Goal: Use online tool/utility: Utilize a website feature to perform a specific function

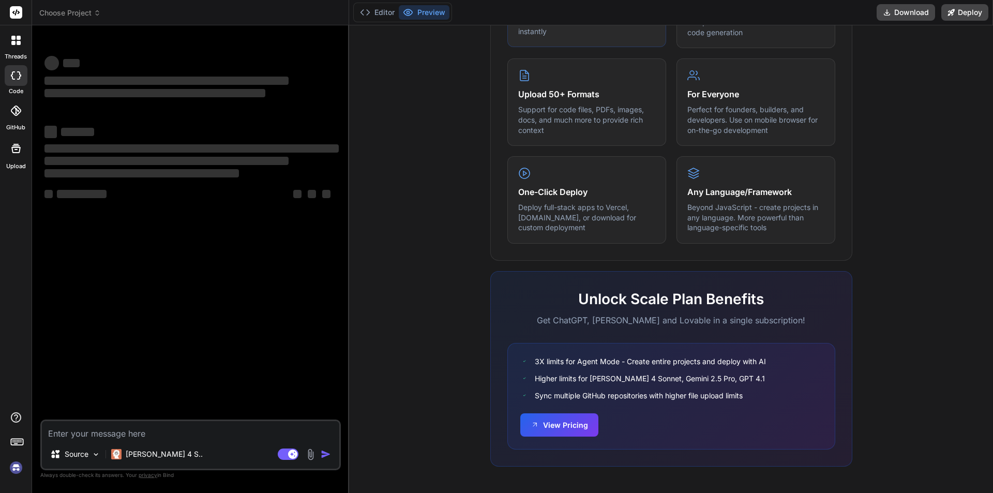
type textarea "x"
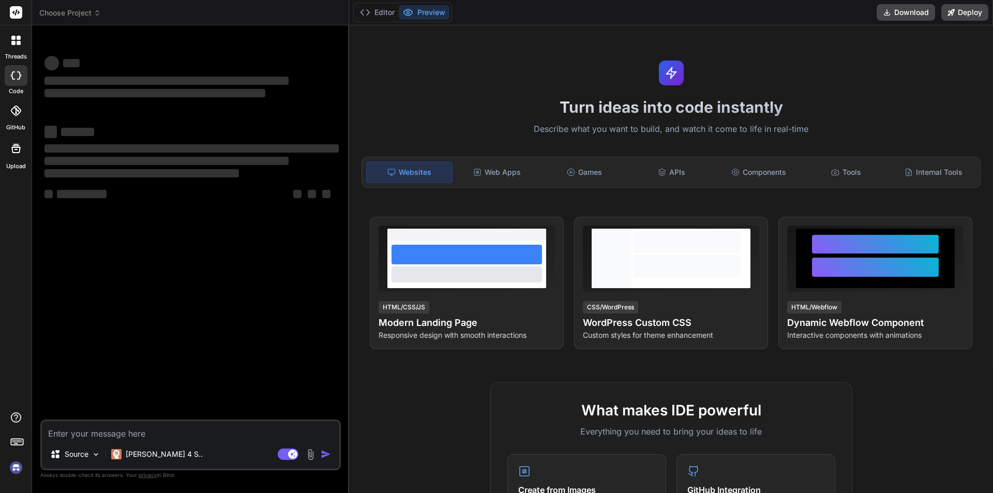
click at [156, 433] on textarea at bounding box center [190, 430] width 297 height 19
type textarea "import React, { useState } from "react"; import { Box, List, ListItemButton, Li…"
type textarea "x"
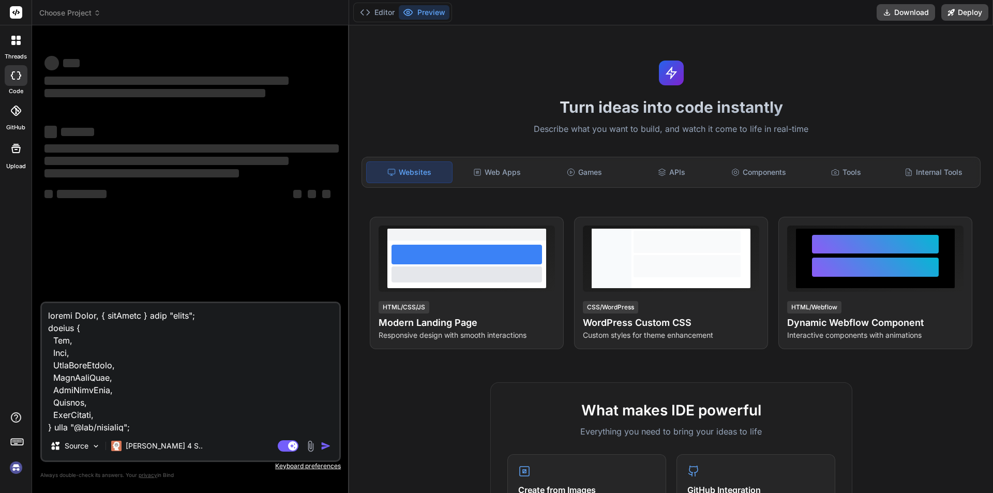
scroll to position [5683, 0]
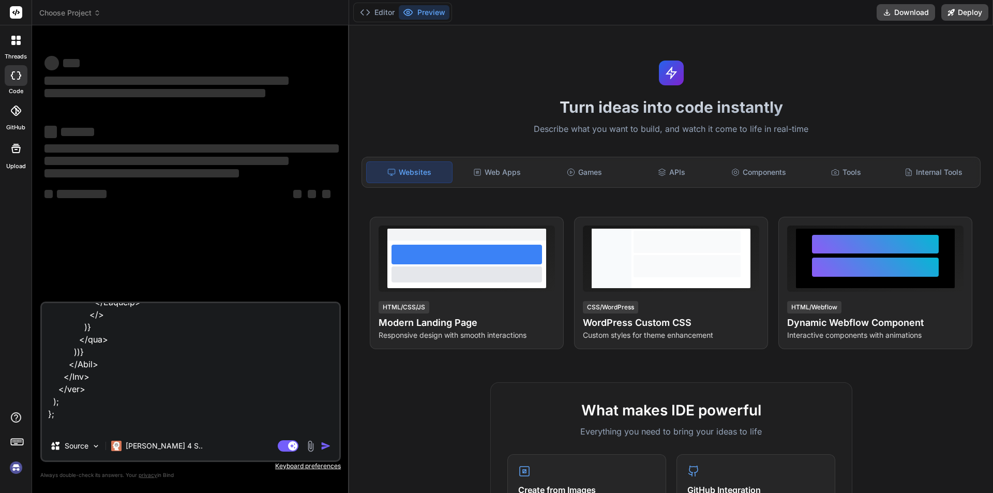
type textarea "import React, { useState } from "react"; import { Box, List, ListItemButton, Li…"
type textarea "x"
type textarea "import React, { useState } from "react"; import { Box, List, ListItemButton, Li…"
type textarea "x"
type textarea "import React, { useState } from "react"; import { Box, List, ListItemButton, Li…"
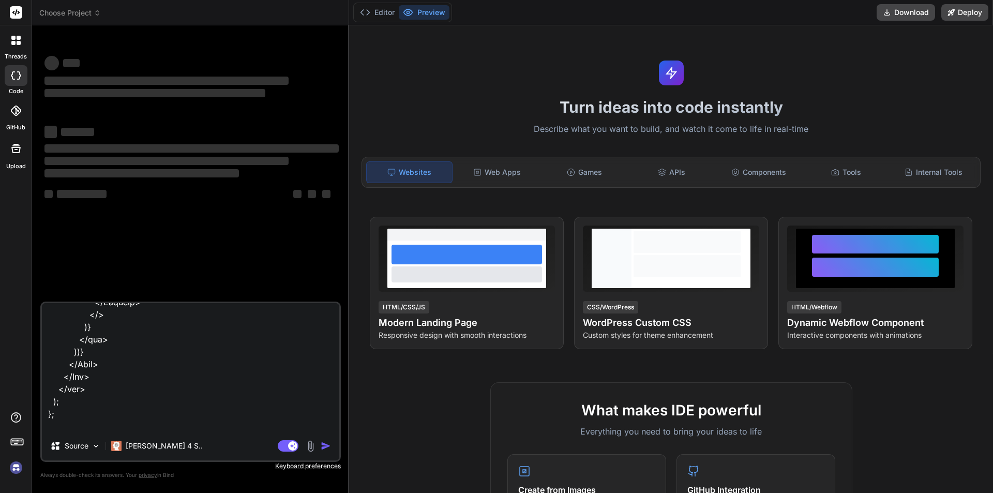
type textarea "x"
type textarea "import React, { useState } from "react"; import { Box, List, ListItemButton, Li…"
type textarea "x"
type textarea "import React, { useState } from "react"; import { Box, List, ListItemButton, Li…"
type textarea "x"
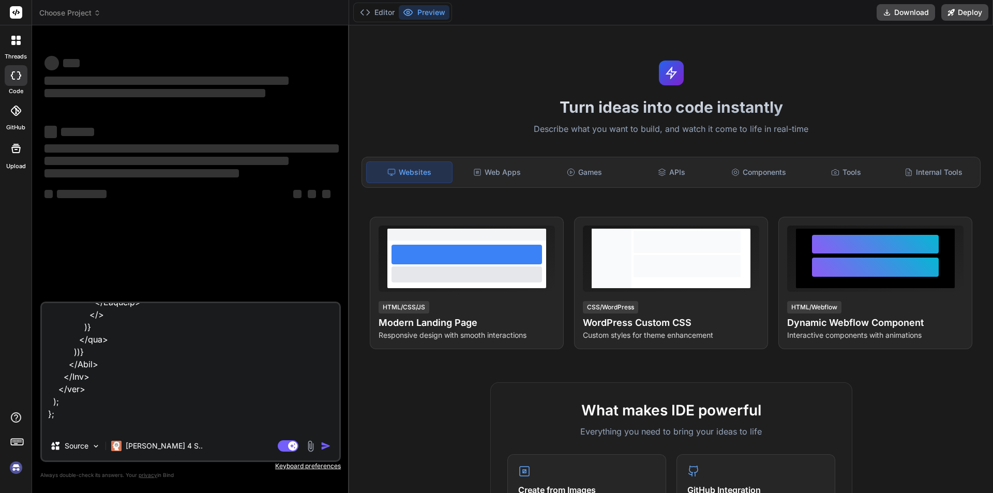
type textarea "import React, { useState } from "react"; import { Box, List, ListItemButton, Li…"
type textarea "x"
type textarea "import React, { useState } from "react"; import { Box, List, ListItemButton, Li…"
type textarea "x"
type textarea "import React, { useState } from "react"; import { Box, List, ListItemButton, Li…"
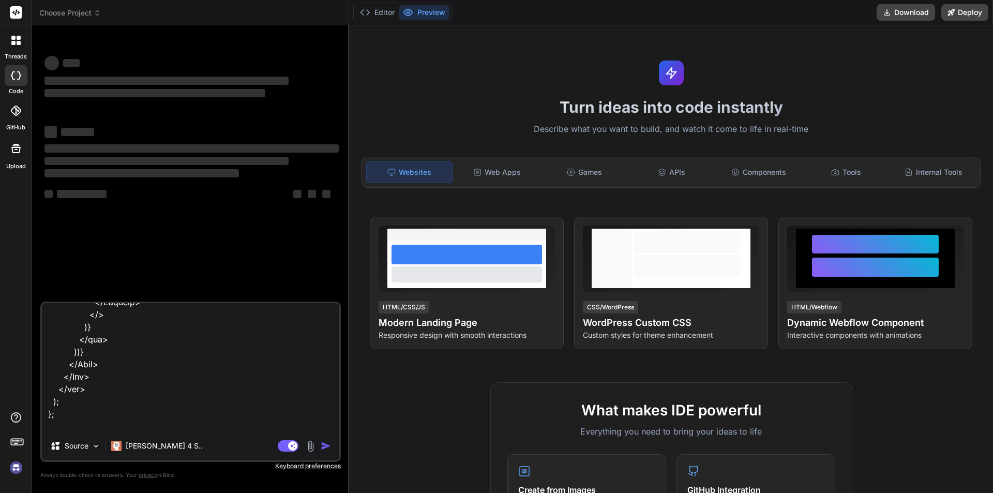
type textarea "x"
type textarea "import React, { useState } from "react"; import { Box, List, ListItemButton, Li…"
type textarea "x"
type textarea "import React, { useState } from "react"; import { Box, List, ListItemButton, Li…"
type textarea "x"
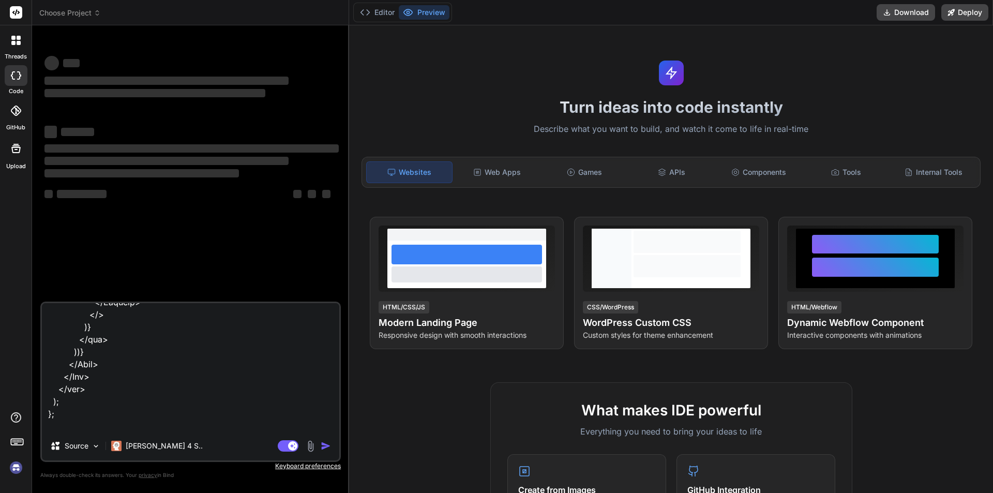
type textarea "import React, { useState } from "react"; import { Box, List, ListItemButton, Li…"
type textarea "x"
type textarea "import React, { useState } from "react"; import { Box, List, ListItemButton, Li…"
type textarea "x"
type textarea "import React, { useState } from "react"; import { Box, List, ListItemButton, Li…"
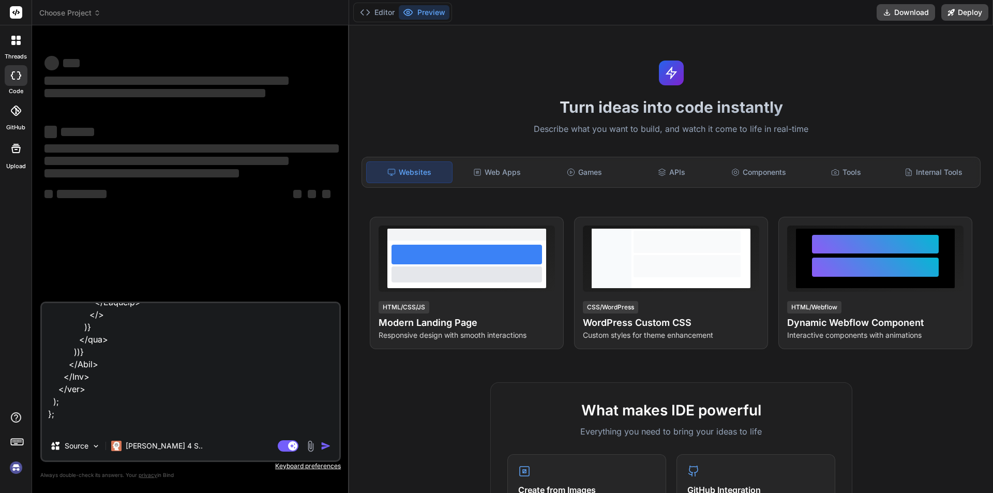
type textarea "x"
type textarea "import React, { useState } from "react"; import { Box, List, ListItemButton, Li…"
type textarea "x"
type textarea "import React, { useState } from "react"; import { Box, List, ListItemButton, Li…"
type textarea "x"
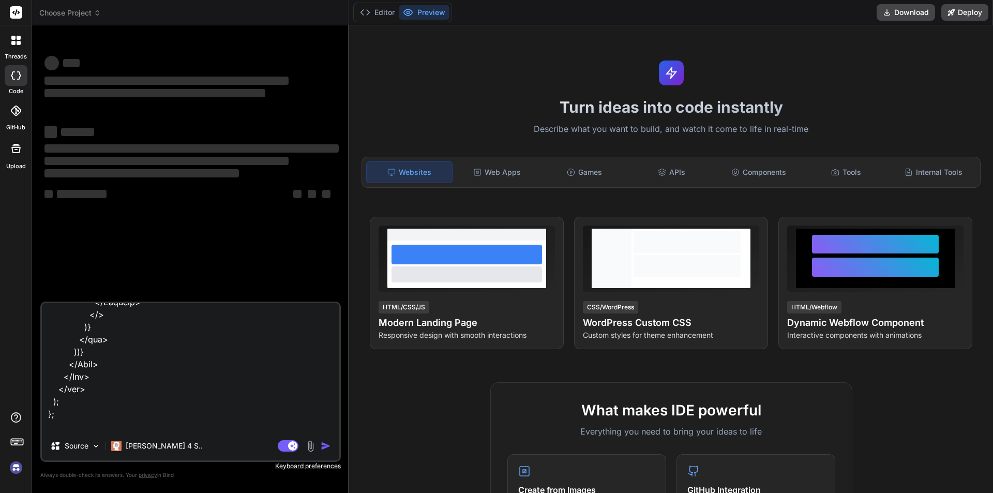
type textarea "import React, { useState } from "react"; import { Box, List, ListItemButton, Li…"
type textarea "x"
type textarea "import React, { useState } from "react"; import { Box, List, ListItemButton, Li…"
type textarea "x"
type textarea "import React, { useState } from "react"; import { Box, List, ListItemButton, Li…"
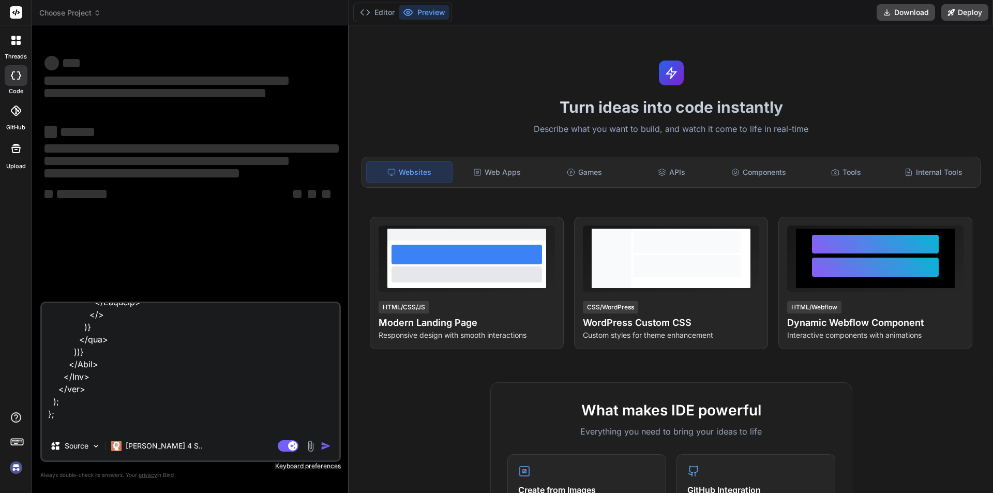
type textarea "x"
type textarea "import React, { useState } from "react"; import { Box, List, ListItemButton, Li…"
type textarea "x"
type textarea "import React, { useState } from "react"; import { Box, List, ListItemButton, Li…"
type textarea "x"
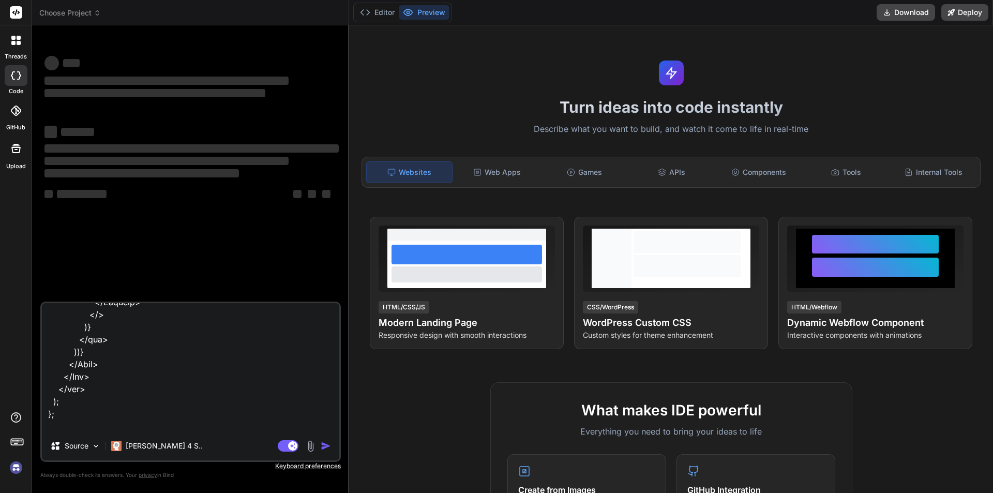
type textarea "import React, { useState } from "react"; import { Box, List, ListItemButton, Li…"
type textarea "x"
type textarea "import React, { useState } from "react"; import { Box, List, ListItemButton, Li…"
type textarea "x"
type textarea "import React, { useState } from "react"; import { Box, List, ListItemButton, Li…"
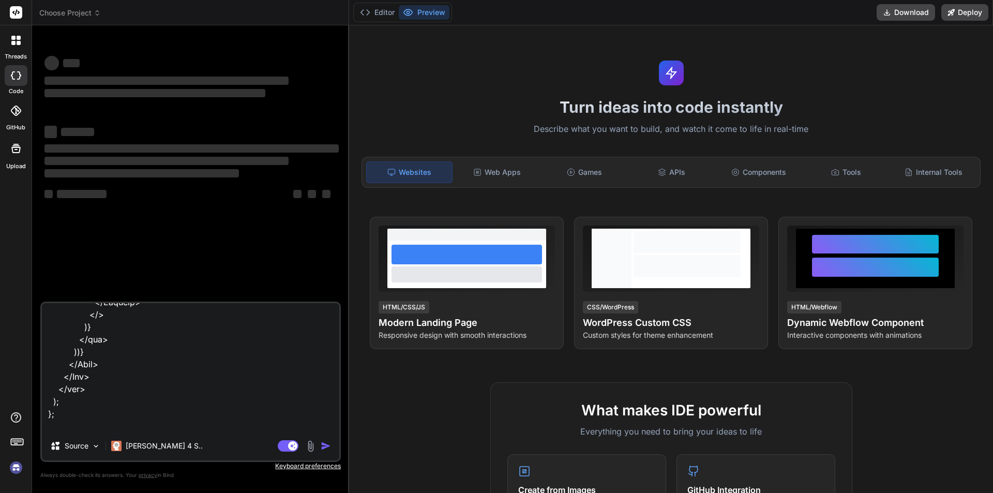
type textarea "x"
type textarea "import React, { useState } from "react"; import { Box, List, ListItemButton, Li…"
type textarea "x"
type textarea "import React, { useState } from "react"; import { Box, List, ListItemButton, Li…"
type textarea "x"
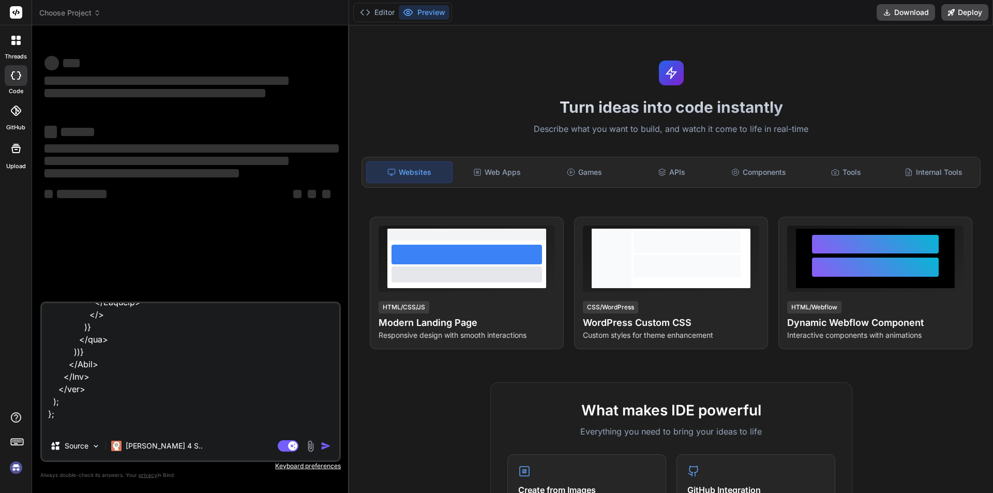
type textarea "import React, { useState } from "react"; import { Box, List, ListItemButton, Li…"
type textarea "x"
type textarea "import React, { useState } from "react"; import { Box, List, ListItemButton, Li…"
type textarea "x"
type textarea "import React, { useState } from "react"; import { Box, List, ListItemButton, Li…"
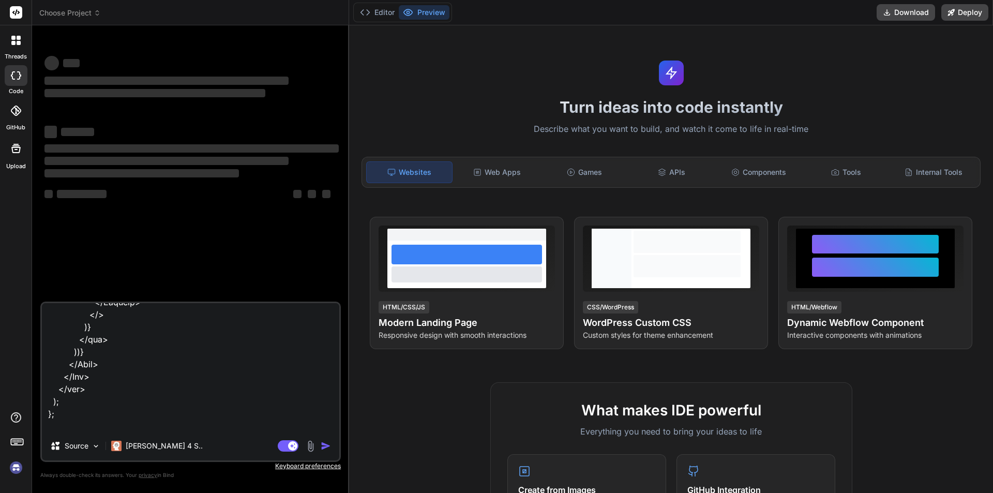
type textarea "x"
type textarea "import React, { useState } from "react"; import { Box, List, ListItemButton, Li…"
type textarea "x"
type textarea "import React, { useState } from "react"; import { Box, List, ListItemButton, Li…"
type textarea "x"
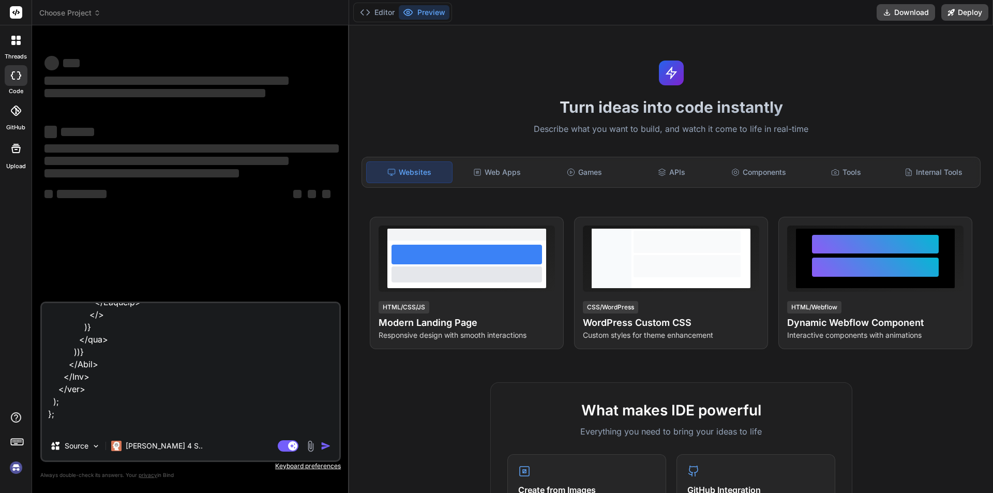
type textarea "import React, { useState } from "react"; import { Box, List, ListItemButton, Li…"
type textarea "x"
type textarea "import React, { useState } from "react"; import { Box, List, ListItemButton, Li…"
type textarea "x"
type textarea "import React, { useState } from "react"; import { Box, List, ListItemButton, Li…"
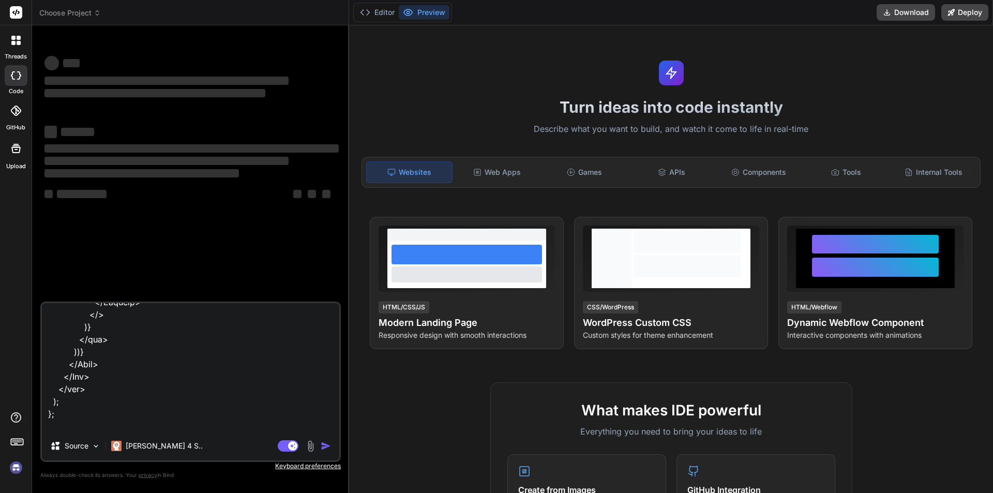
type textarea "x"
type textarea "import React, { useState } from "react"; import { Box, List, ListItemButton, Li…"
type textarea "x"
type textarea "import React, { useState } from "react"; import { Box, List, ListItemButton, Li…"
type textarea "x"
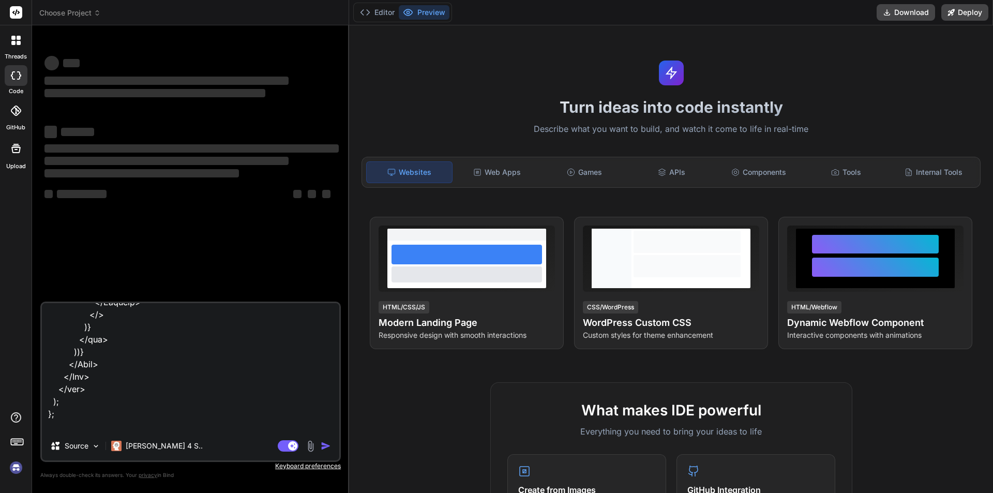
type textarea "import React, { useState } from "react"; import { Box, List, ListItemButton, Li…"
type textarea "x"
type textarea "import React, { useState } from "react"; import { Box, List, ListItemButton, Li…"
type textarea "x"
type textarea "import React, { useState } from "react"; import { Box, List, ListItemButton, Li…"
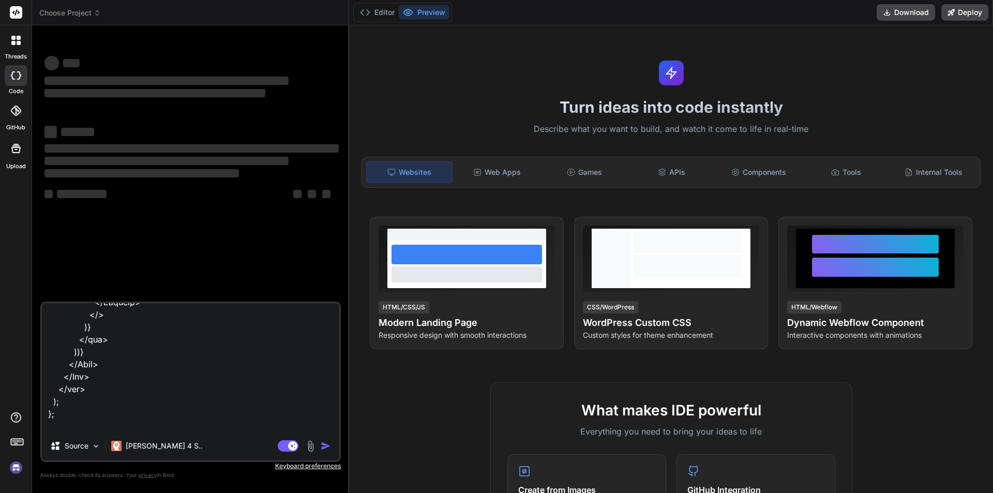
type textarea "x"
type textarea "import React, { useState } from "react"; import { Box, List, ListItemButton, Li…"
type textarea "x"
type textarea "import React, { useState } from "react"; import { Box, List, ListItemButton, Li…"
type textarea "x"
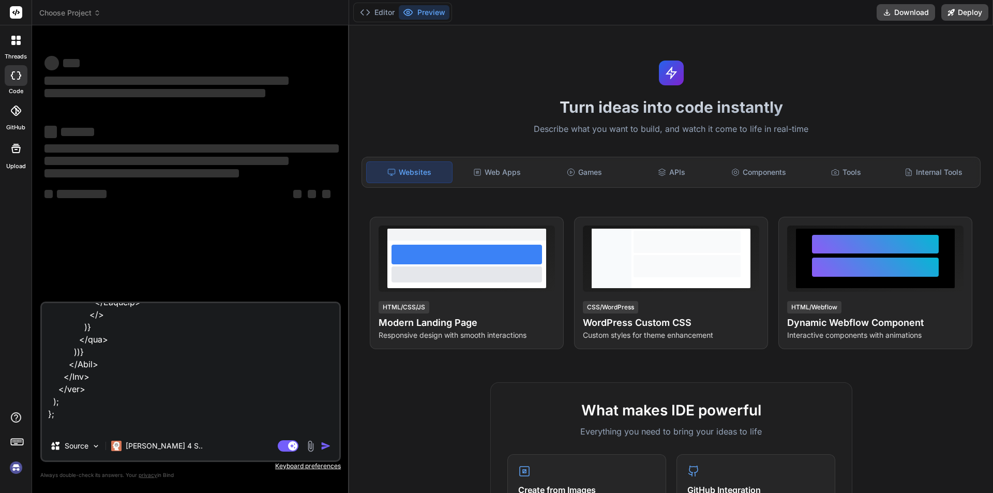
type textarea "import React, { useState } from "react"; import { Box, List, ListItemButton, Li…"
type textarea "x"
type textarea "import React, { useState } from "react"; import { Box, List, ListItemButton, Li…"
type textarea "x"
type textarea "import React, { useState } from "react"; import { Box, List, ListItemButton, Li…"
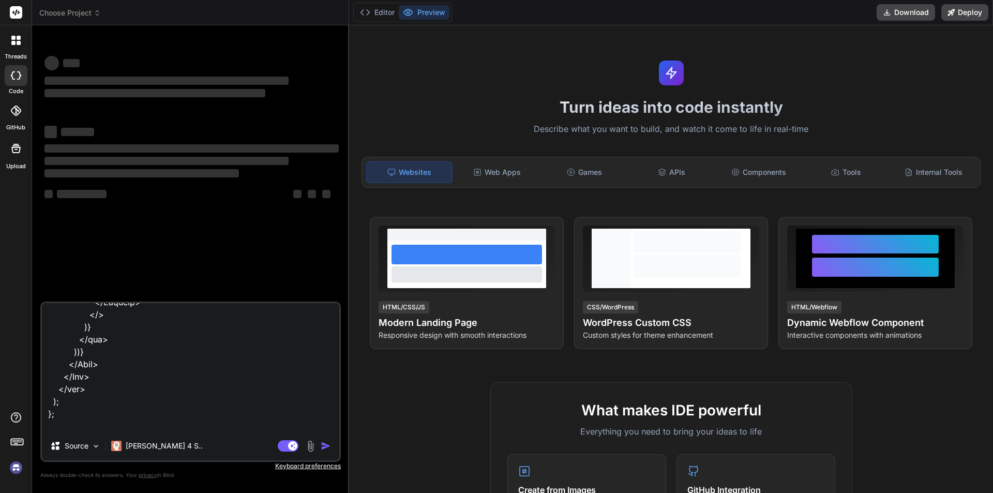
type textarea "x"
type textarea "import React, { useState } from "react"; import { Box, List, ListItemButton, Li…"
type textarea "x"
type textarea "import React, { useState } from "react"; import { Box, List, ListItemButton, Li…"
type textarea "x"
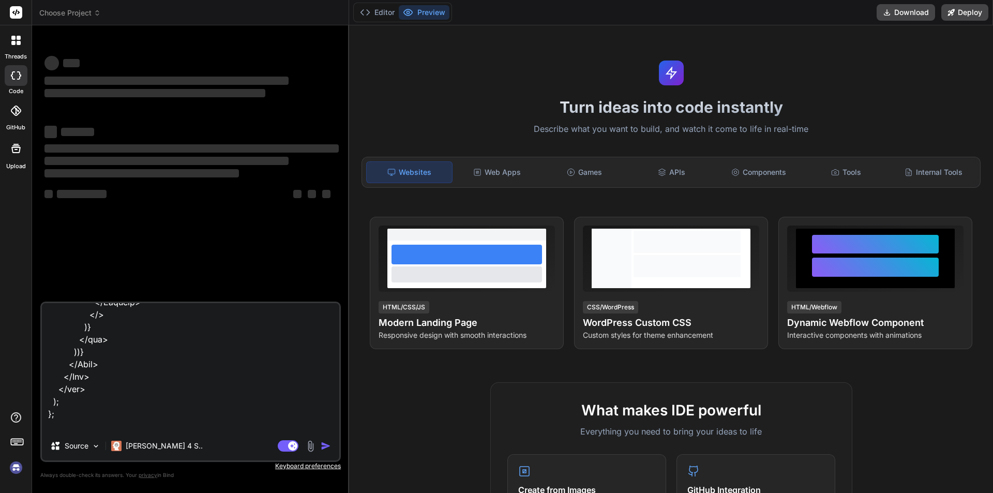
type textarea "import React, { useState } from "react"; import { Box, List, ListItemButton, Li…"
type textarea "x"
type textarea "import React, { useState } from "react"; import { Box, List, ListItemButton, Li…"
type textarea "x"
type textarea "import React, { useState } from "react"; import { Box, List, ListItemButton, Li…"
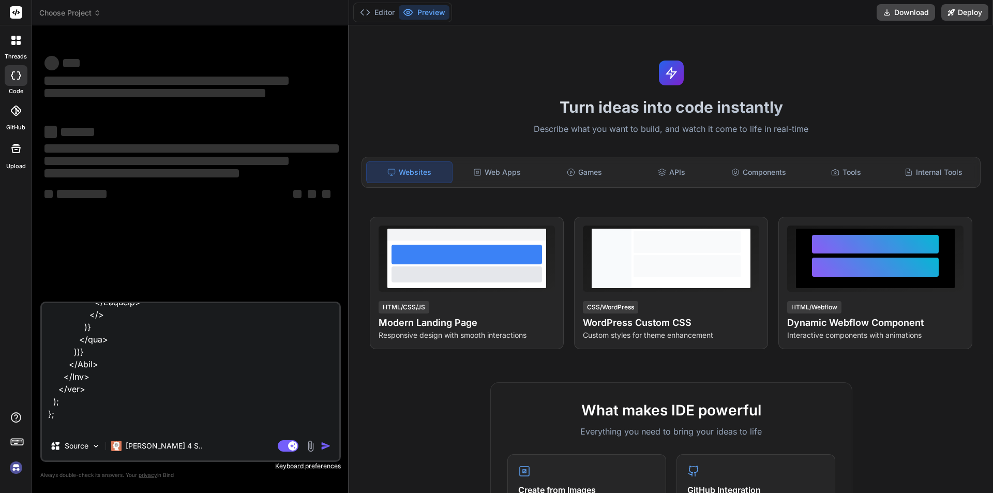
type textarea "x"
type textarea "import React, { useState } from "react"; import { Box, List, ListItemButton, Li…"
type textarea "x"
type textarea "import React, { useState } from "react"; import { Box, List, ListItemButton, Li…"
type textarea "x"
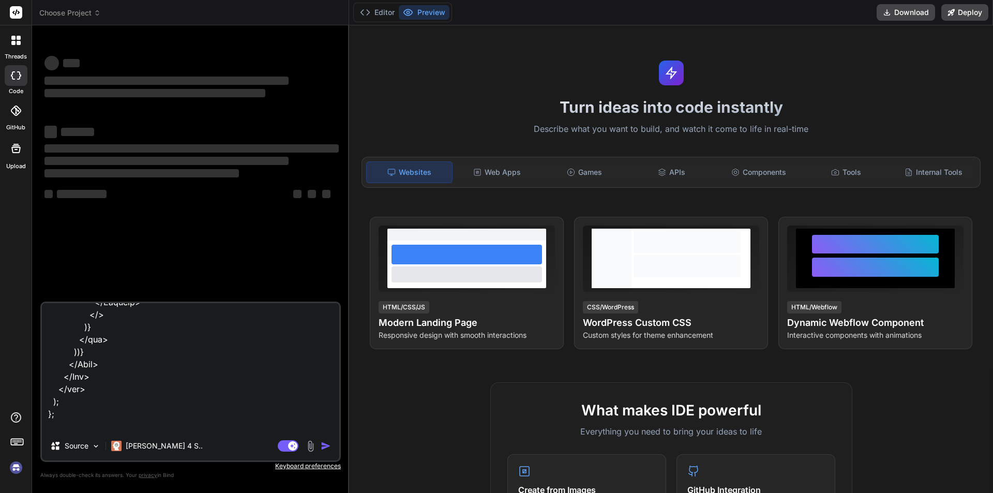
type textarea "import React, { useState } from "react"; import { Box, List, ListItemButton, Li…"
type textarea "x"
type textarea "import React, { useState } from "react"; import { Box, List, ListItemButton, Li…"
type textarea "x"
type textarea "import React, { useState } from "react"; import { Box, List, ListItemButton, Li…"
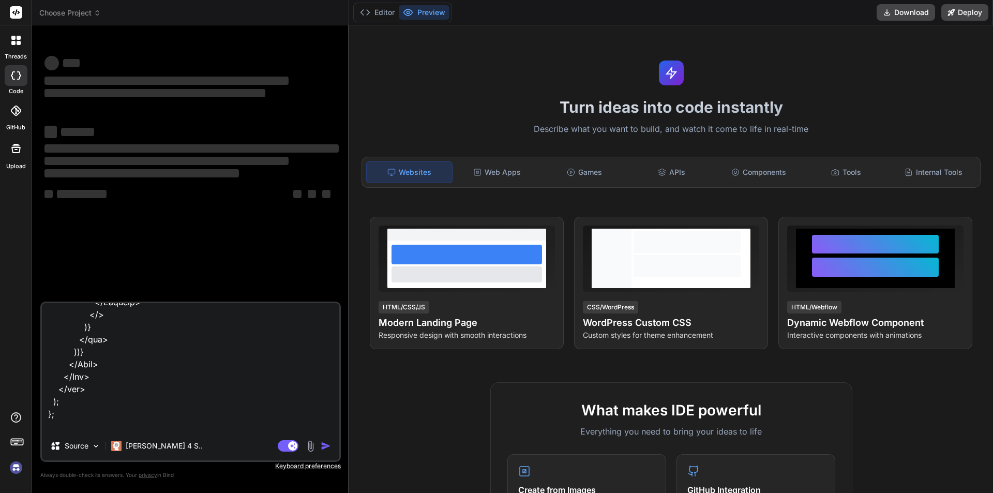
type textarea "x"
type textarea "import React, { useState } from "react"; import { Box, List, ListItemButton, Li…"
type textarea "x"
type textarea "import React, { useState } from "react"; import { Box, List, ListItemButton, Li…"
type textarea "x"
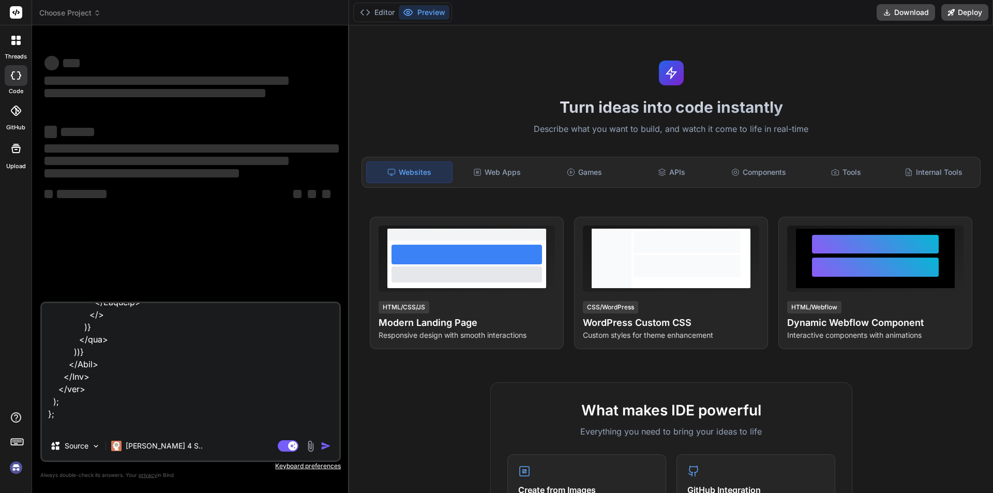
type textarea "import React, { useState } from "react"; import { Box, List, ListItemButton, Li…"
type textarea "x"
type textarea "import React, { useState } from "react"; import { Box, List, ListItemButton, Li…"
type textarea "x"
type textarea "import React, { useState } from "react"; import { Box, List, ListItemButton, Li…"
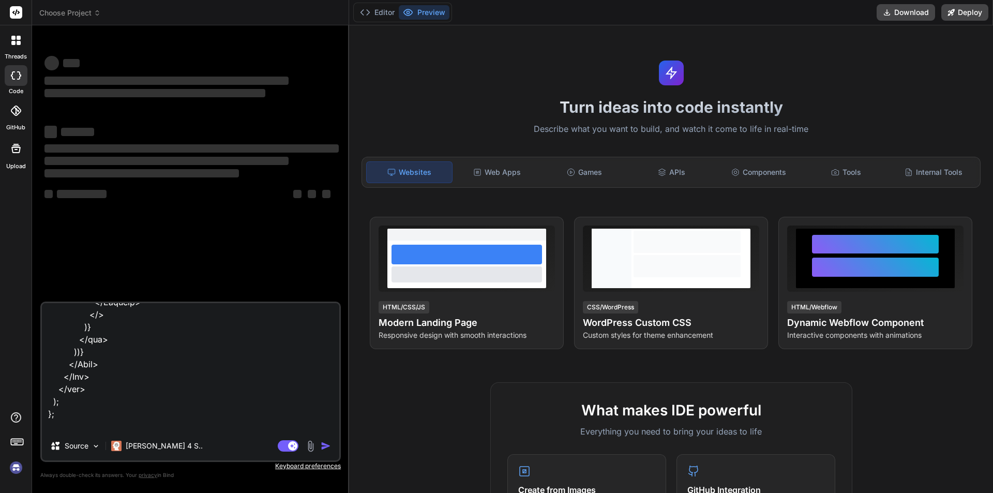
type textarea "x"
type textarea "import React, { useState } from "react"; import { Box, List, ListItemButton, Li…"
type textarea "x"
type textarea "import React, { useState } from "react"; import { Box, List, ListItemButton, Li…"
type textarea "x"
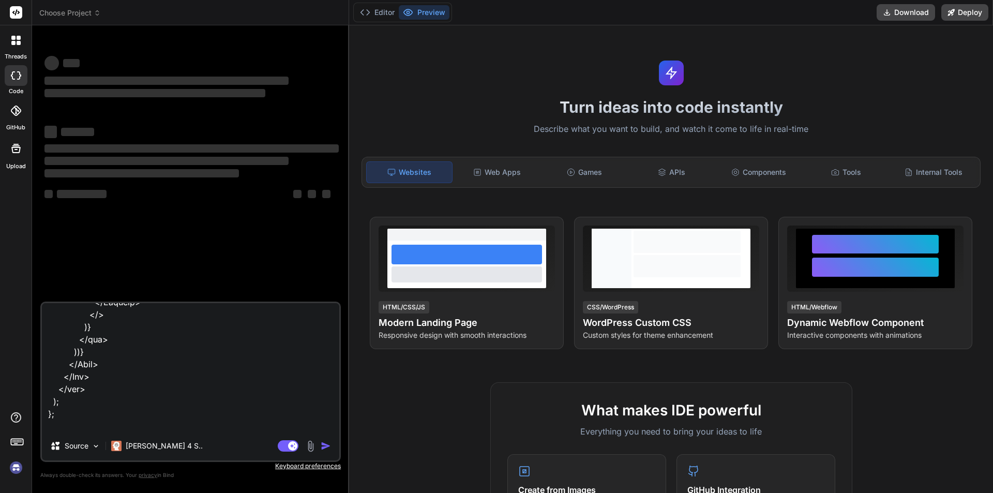
type textarea "import React, { useState } from "react"; import { Box, List, ListItemButton, Li…"
type textarea "x"
type textarea "import React, { useState } from "react"; import { Box, List, ListItemButton, Li…"
type textarea "x"
type textarea "import React, { useState } from "react"; import { Box, List, ListItemButton, Li…"
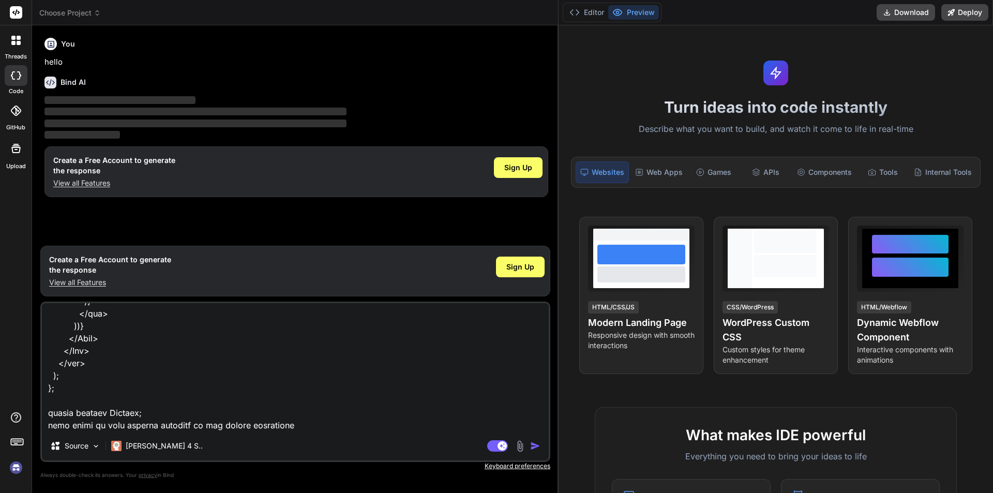
type textarea "x"
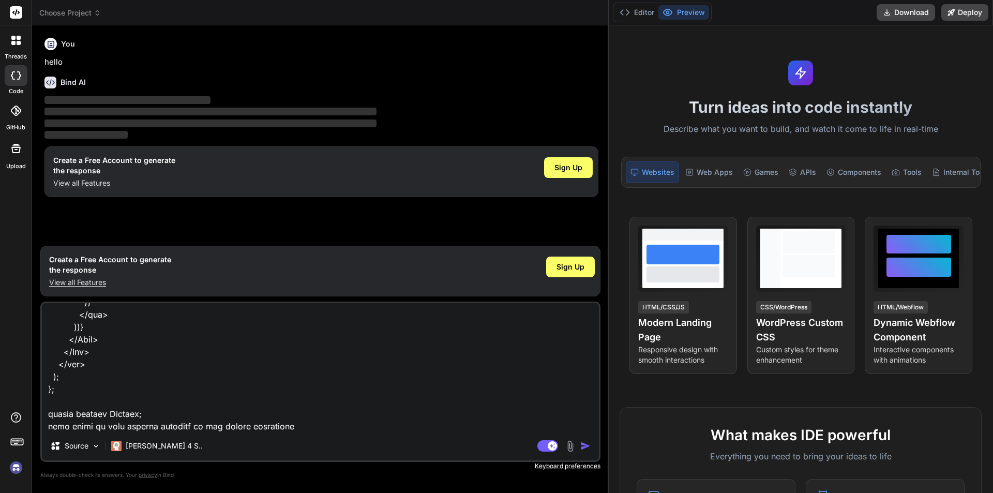
drag, startPoint x: 349, startPoint y: 48, endPoint x: 693, endPoint y: 48, distance: 343.8
click at [693, 48] on div "Choose Project Created with Pixso. Bind AI Web Search Created with Pixso. Code …" at bounding box center [512, 246] width 961 height 493
click at [582, 445] on img "button" at bounding box center [585, 445] width 10 height 10
click at [587, 444] on img "button" at bounding box center [585, 445] width 10 height 10
